Goal: Learn about a topic

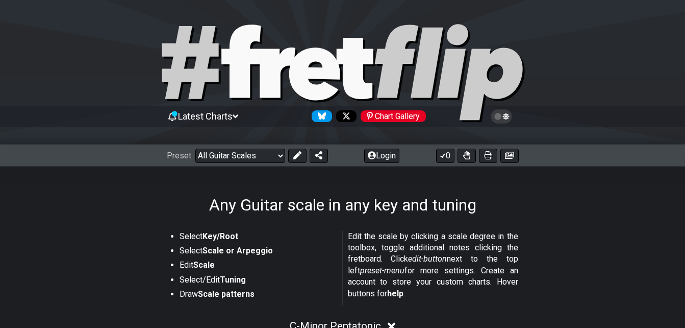
scroll to position [306, 0]
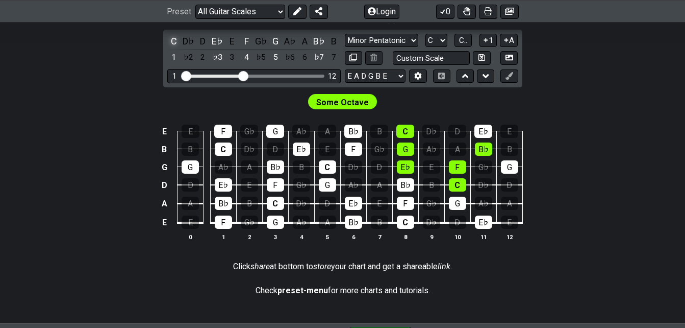
click at [176, 40] on div "C" at bounding box center [173, 41] width 13 height 14
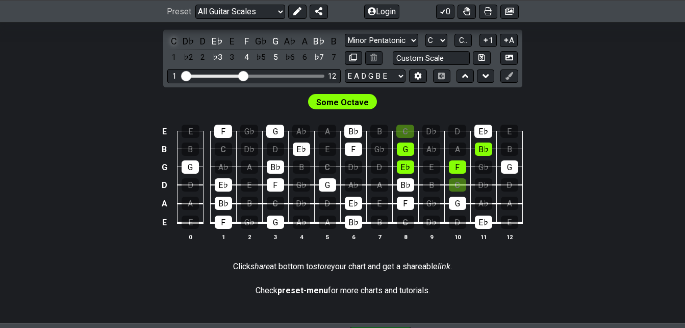
click at [176, 40] on div "C" at bounding box center [173, 41] width 13 height 14
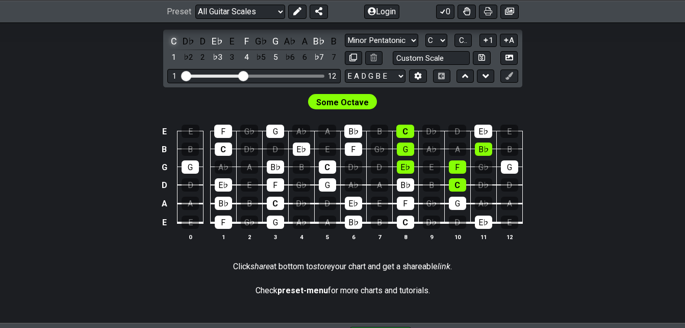
click at [176, 40] on div "C" at bounding box center [173, 41] width 13 height 14
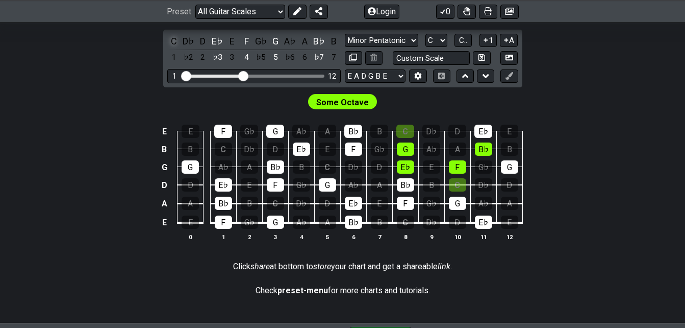
click at [176, 40] on div "C" at bounding box center [173, 41] width 13 height 14
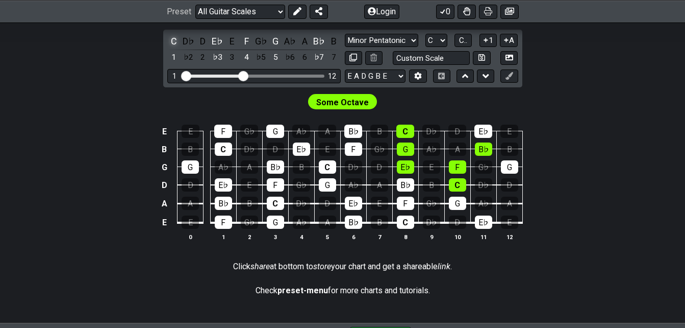
click at [176, 40] on div "C" at bounding box center [173, 41] width 13 height 14
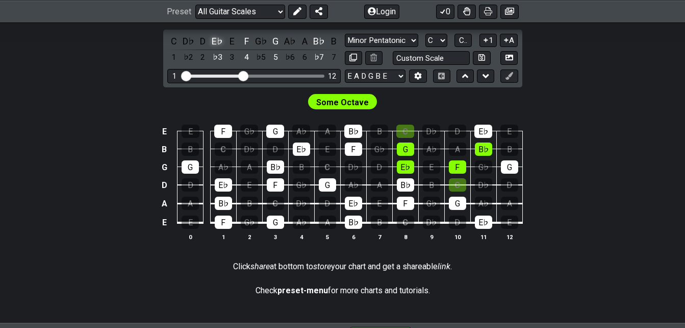
click at [212, 41] on div "E♭" at bounding box center [217, 41] width 13 height 14
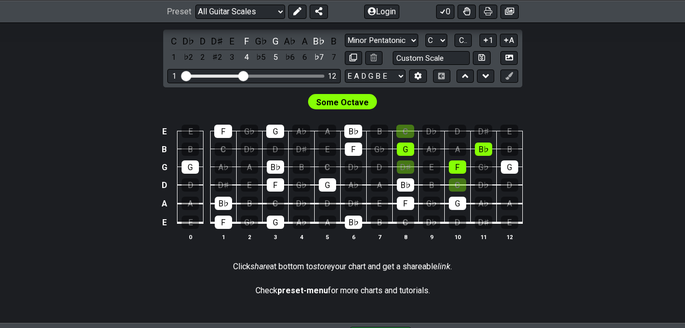
click at [212, 41] on div "D♯" at bounding box center [217, 41] width 13 height 14
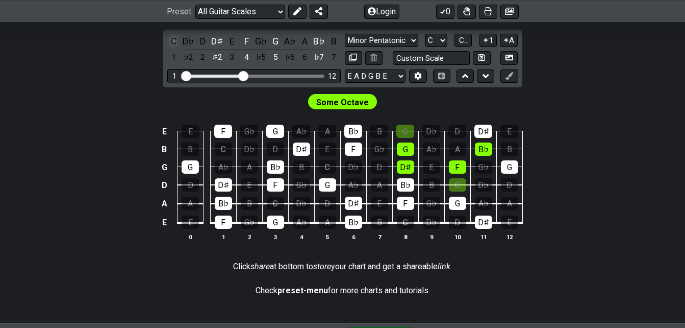
click at [176, 43] on div "C" at bounding box center [173, 41] width 13 height 14
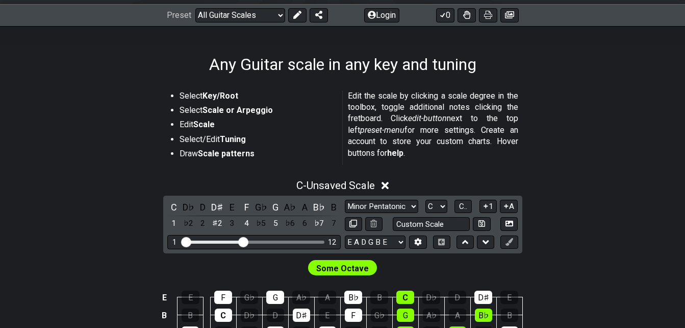
scroll to position [51, 0]
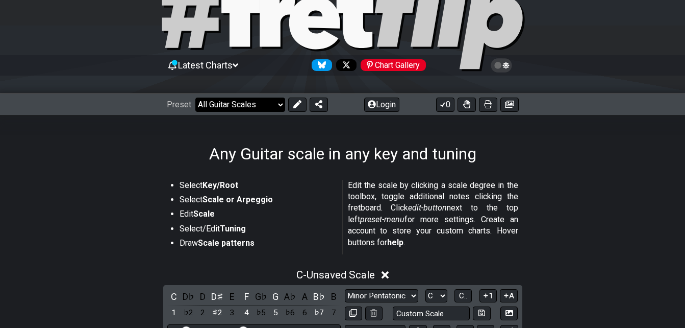
click at [275, 108] on select "Welcome to #fretflip! Initial Preset Custom Preset Minor Pentatonic Major Penta…" at bounding box center [240, 104] width 90 height 14
click at [195, 97] on select "Welcome to #fretflip! Initial Preset Custom Preset Minor Pentatonic Major Penta…" at bounding box center [240, 104] width 90 height 14
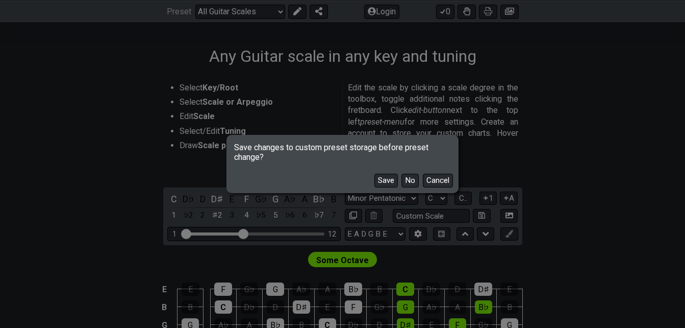
scroll to position [153, 0]
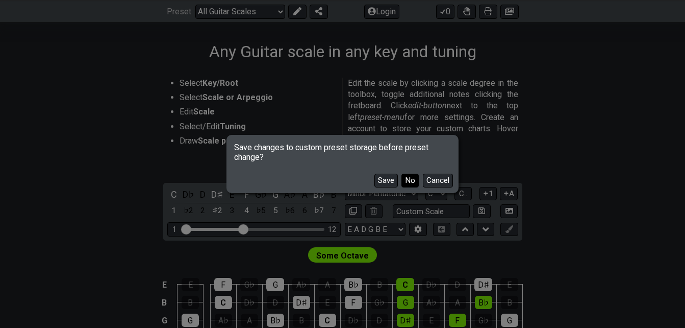
click at [409, 181] on button "No" at bounding box center [410, 180] width 17 height 14
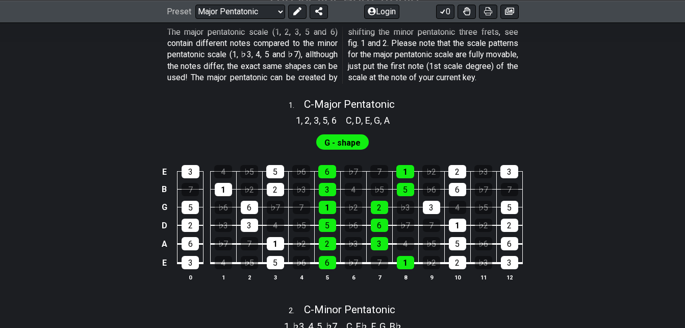
scroll to position [51, 0]
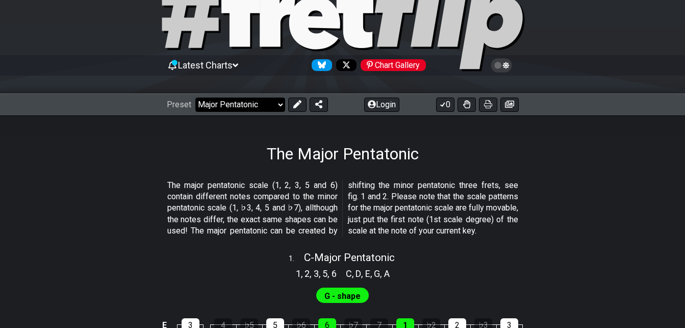
click at [266, 107] on select "Welcome to #fretflip! Initial Preset Custom Preset Minor Pentatonic Major Penta…" at bounding box center [240, 104] width 90 height 14
click at [195, 97] on select "Welcome to #fretflip! Initial Preset Custom Preset Minor Pentatonic Major Penta…" at bounding box center [240, 104] width 90 height 14
select select "/welcome"
select select "C"
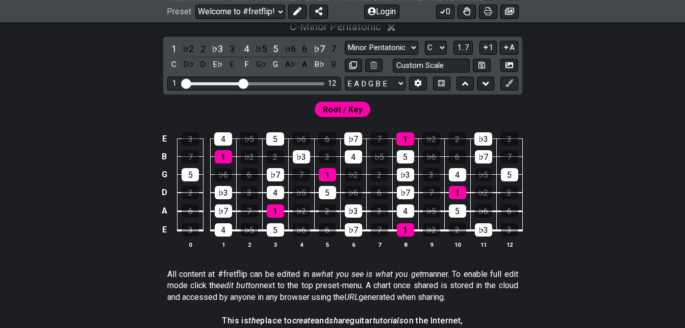
scroll to position [306, 0]
